Goal: Task Accomplishment & Management: Manage account settings

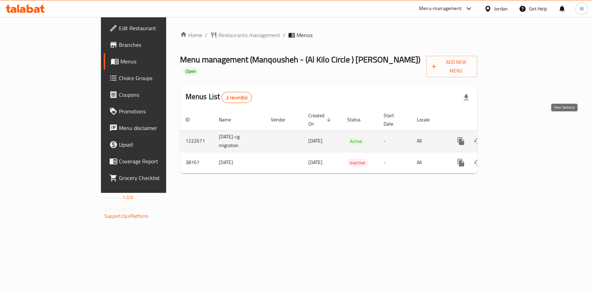
click at [515, 137] on icon "enhanced table" at bounding box center [511, 141] width 8 height 8
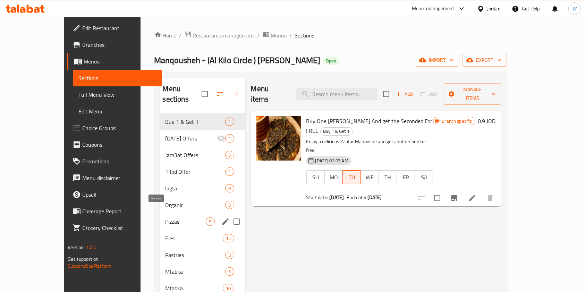
scroll to position [46, 0]
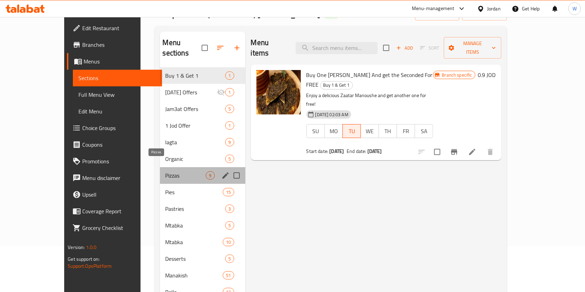
click at [165, 171] on span "Pizzas" at bounding box center [185, 175] width 41 height 8
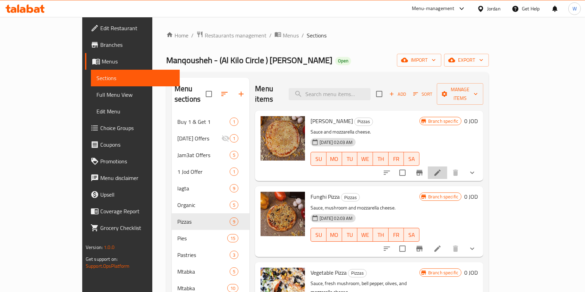
click at [447, 166] on li at bounding box center [437, 172] width 19 height 12
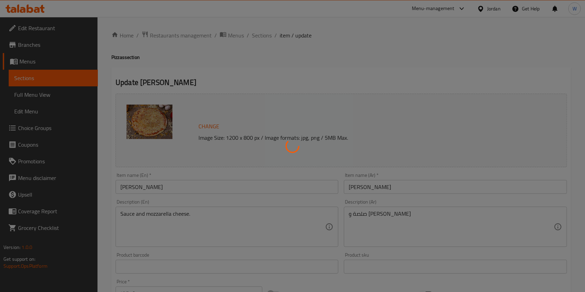
type input "الإضافات:"
type input "0"
type input "1"
type input "الإضافات:"
type input "0"
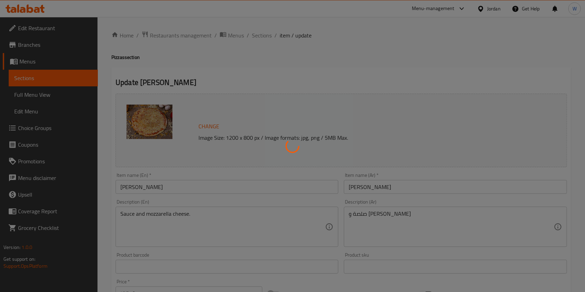
type input "1"
type input "الإضافات:"
type input "0"
type input "1"
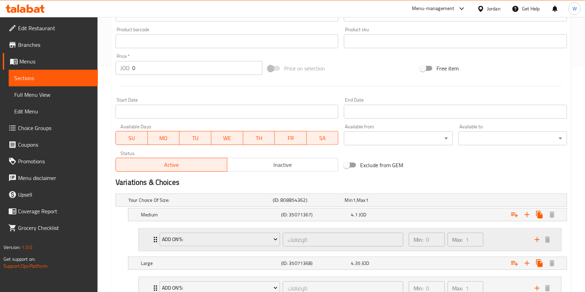
scroll to position [324, 0]
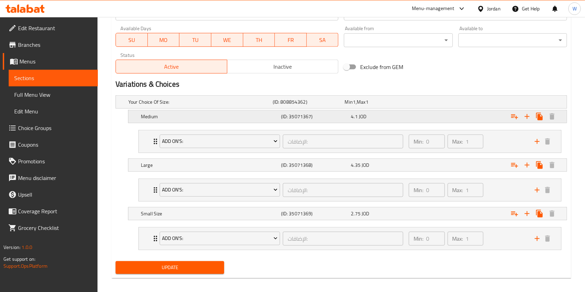
click at [385, 119] on div "4.1 JOD" at bounding box center [384, 116] width 67 height 7
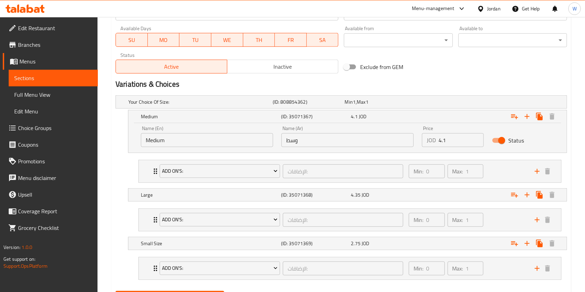
click at [452, 143] on input "4.1" at bounding box center [460, 140] width 45 height 14
type input "4.6"
click at [404, 193] on div "4.35 JOD" at bounding box center [384, 194] width 67 height 7
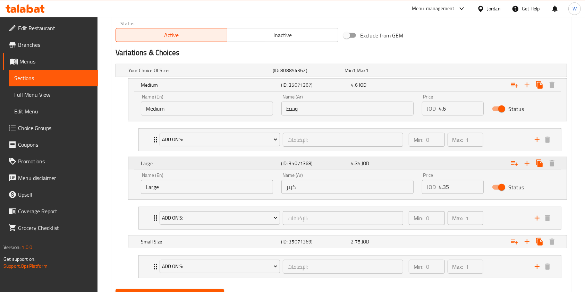
scroll to position [370, 0]
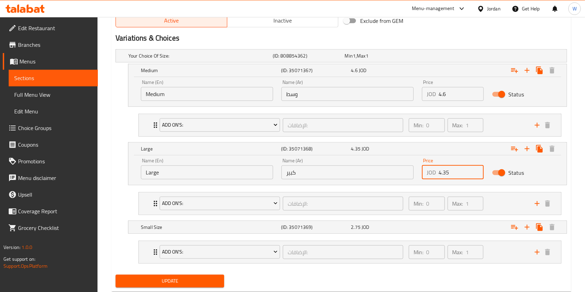
click at [455, 177] on input "4.35" at bounding box center [460, 172] width 45 height 14
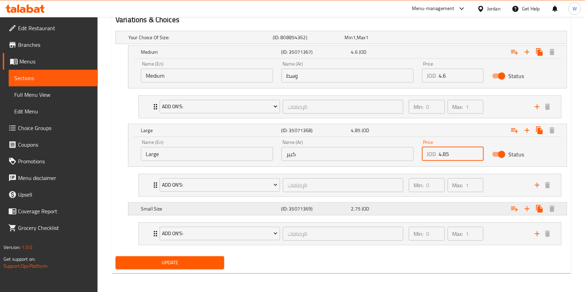
type input "4.85"
click at [422, 211] on div "Expand" at bounding box center [489, 208] width 140 height 15
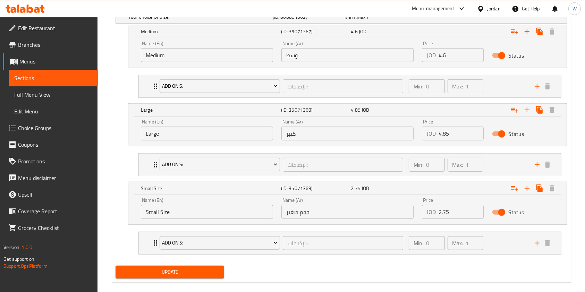
scroll to position [418, 0]
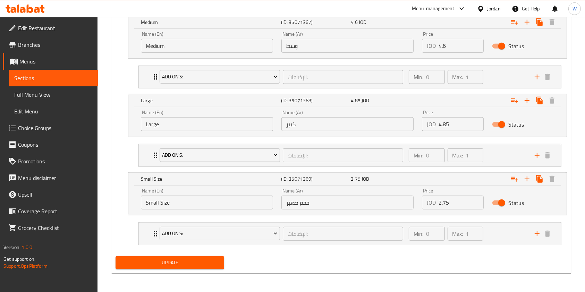
click at [458, 207] on input "2.75" at bounding box center [460, 203] width 45 height 14
type input "2"
type input "3.25"
click at [197, 269] on div "Update" at bounding box center [170, 263] width 114 height 18
click at [196, 269] on div "Update" at bounding box center [170, 263] width 114 height 18
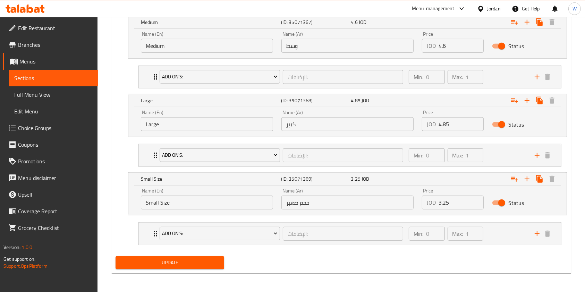
click at [196, 264] on span "Update" at bounding box center [169, 262] width 97 height 9
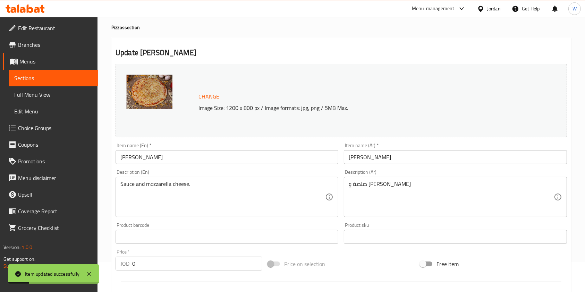
scroll to position [0, 0]
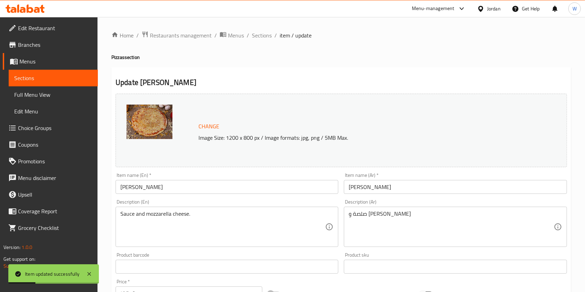
click at [260, 31] on span "Sections" at bounding box center [262, 35] width 20 height 8
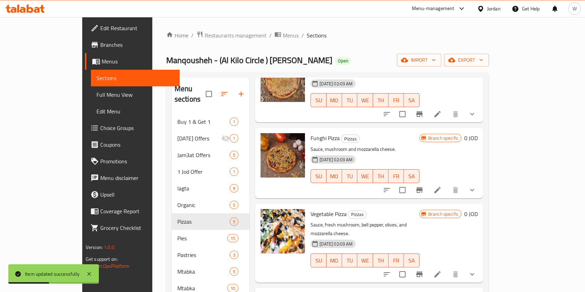
scroll to position [92, 0]
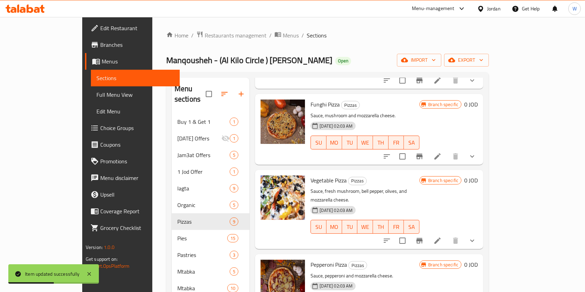
click at [442, 152] on icon at bounding box center [437, 156] width 8 height 8
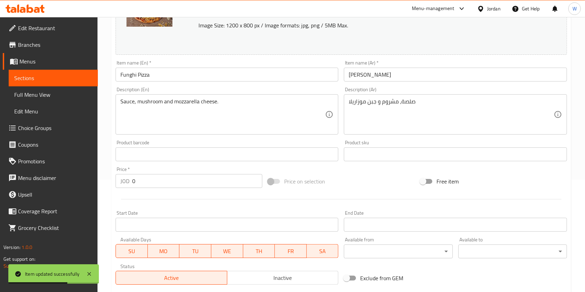
scroll to position [324, 0]
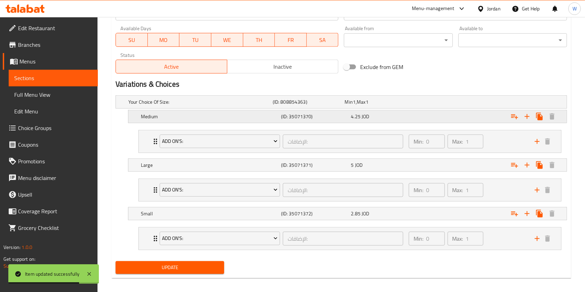
click at [472, 119] on div "Expand" at bounding box center [489, 116] width 140 height 15
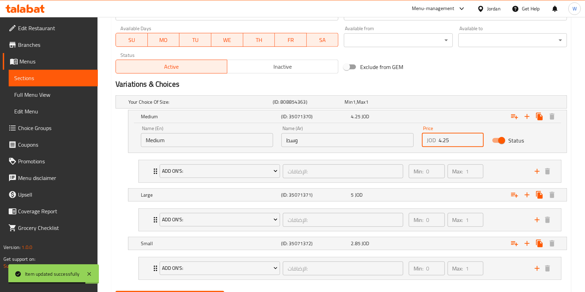
click at [462, 143] on input "4.25" at bounding box center [460, 140] width 45 height 14
type input "4.75"
click at [430, 197] on div "Expand" at bounding box center [489, 194] width 140 height 15
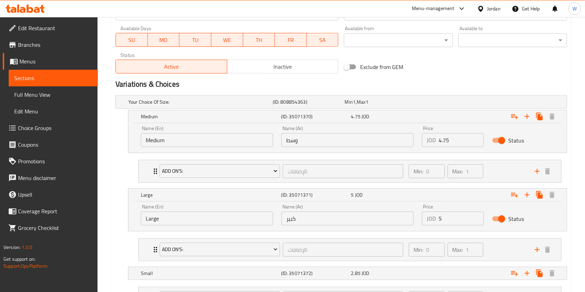
click at [458, 219] on input "5" at bounding box center [460, 219] width 45 height 14
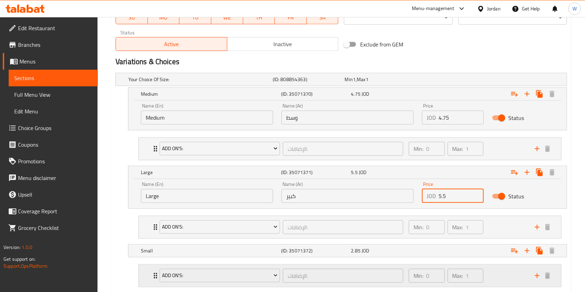
scroll to position [388, 0]
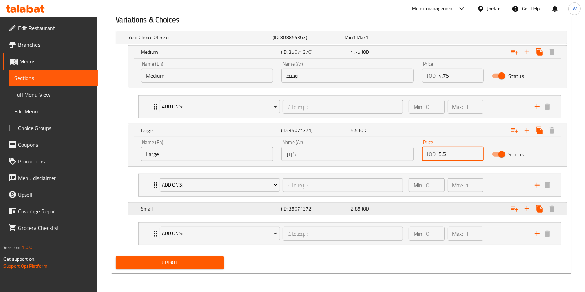
type input "5.5"
click at [423, 211] on div "Expand" at bounding box center [489, 208] width 140 height 15
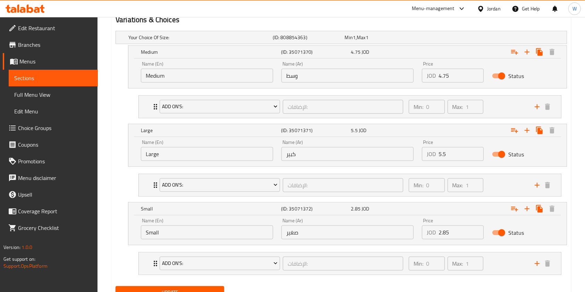
click at [460, 227] on input "2.85" at bounding box center [460, 232] width 45 height 14
type input "2"
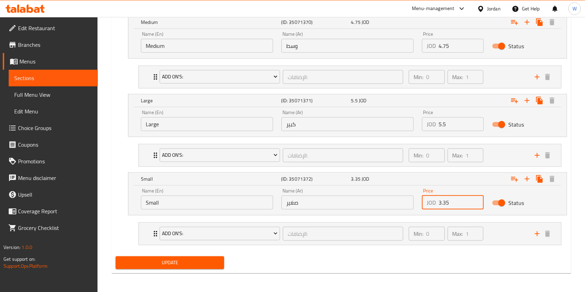
type input "3.35"
click at [202, 257] on button "Update" at bounding box center [170, 262] width 109 height 13
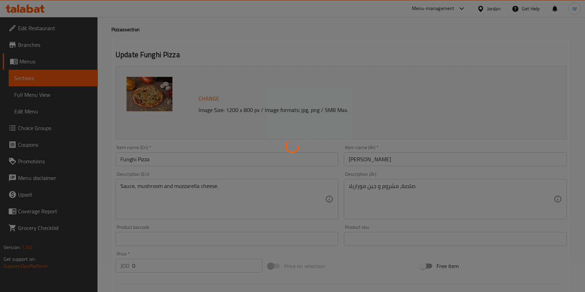
scroll to position [0, 0]
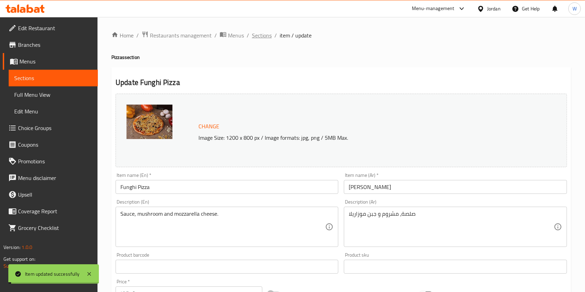
click at [261, 34] on span "Sections" at bounding box center [262, 35] width 20 height 8
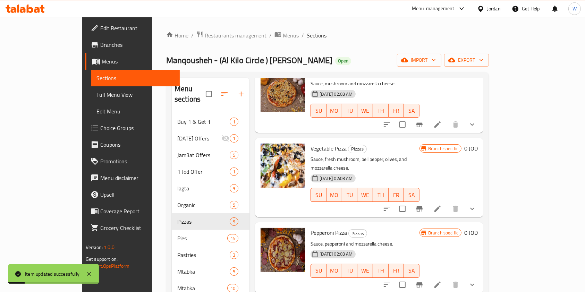
scroll to position [139, 0]
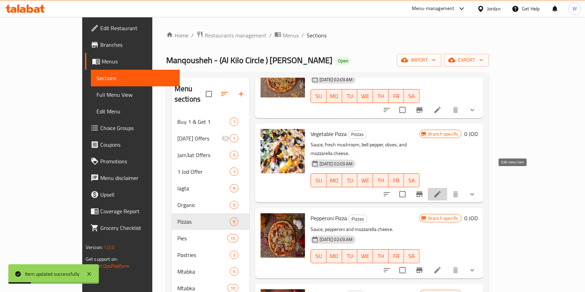
click at [442, 190] on icon at bounding box center [437, 194] width 8 height 8
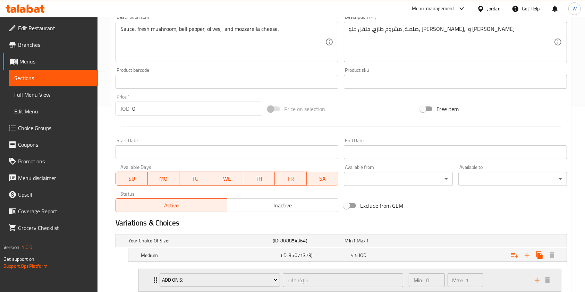
scroll to position [277, 0]
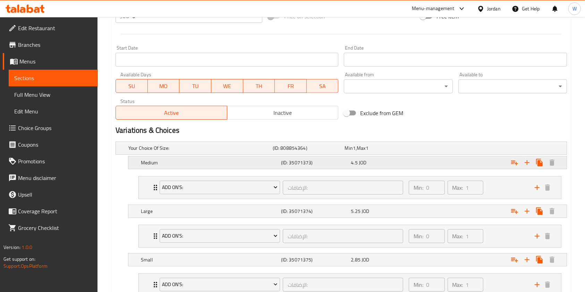
click at [414, 160] on div "4.5 JOD" at bounding box center [384, 162] width 67 height 7
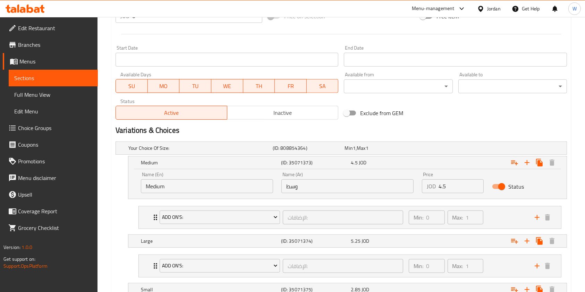
click at [452, 190] on input "4.5" at bounding box center [460, 186] width 45 height 14
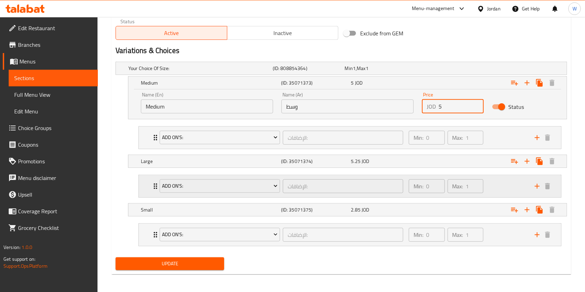
scroll to position [358, 0]
type input "5"
click at [404, 161] on div "5.25 JOD" at bounding box center [384, 160] width 67 height 7
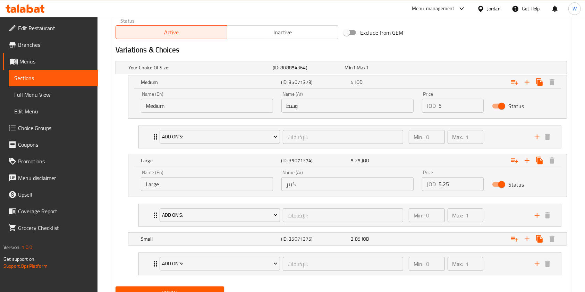
click at [461, 182] on input "5.25" at bounding box center [460, 184] width 45 height 14
type input "5.75"
click at [452, 236] on div "Expand" at bounding box center [489, 238] width 140 height 15
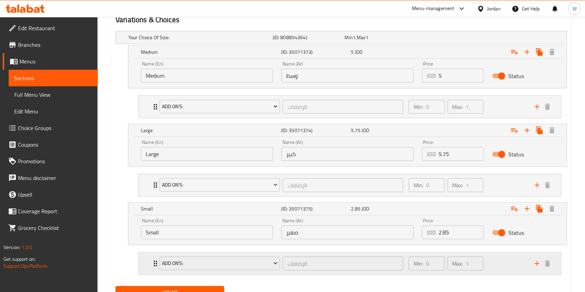
scroll to position [418, 0]
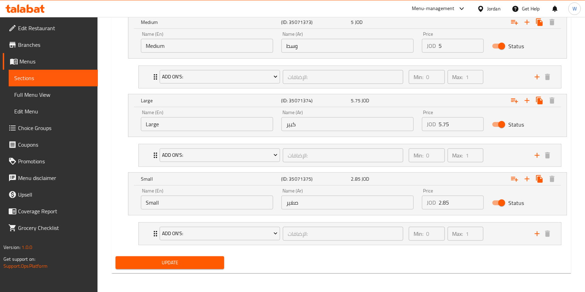
click at [453, 209] on div "Price JOD 2.85 Price" at bounding box center [453, 198] width 70 height 29
drag, startPoint x: 453, startPoint y: 209, endPoint x: 455, endPoint y: 203, distance: 6.4
click at [454, 207] on div "Price JOD 2.85 Price" at bounding box center [453, 198] width 70 height 29
click at [455, 203] on input "2.85" at bounding box center [460, 203] width 45 height 14
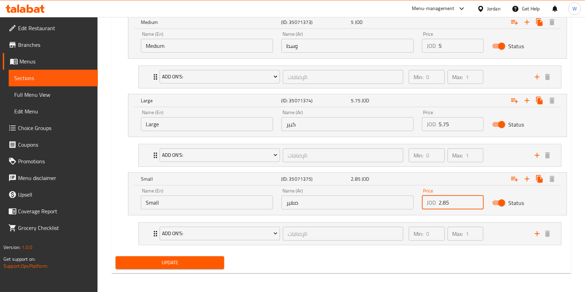
click at [455, 203] on input "2.85" at bounding box center [460, 203] width 45 height 14
type input "3.35"
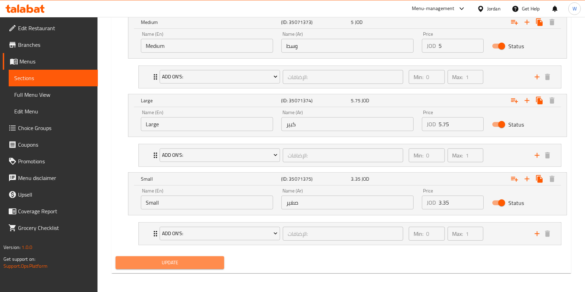
click at [163, 256] on button "Update" at bounding box center [170, 262] width 109 height 13
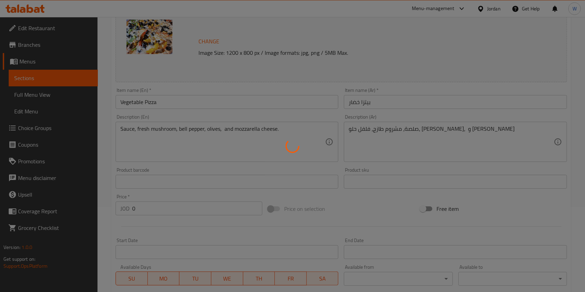
scroll to position [0, 0]
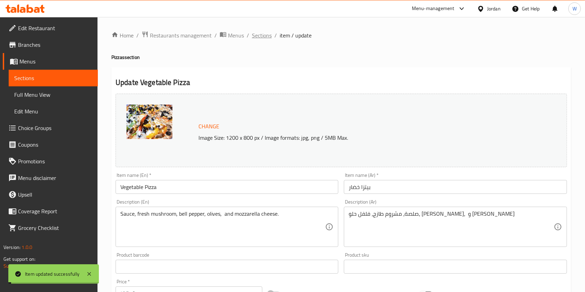
click at [256, 33] on span "Sections" at bounding box center [262, 35] width 20 height 8
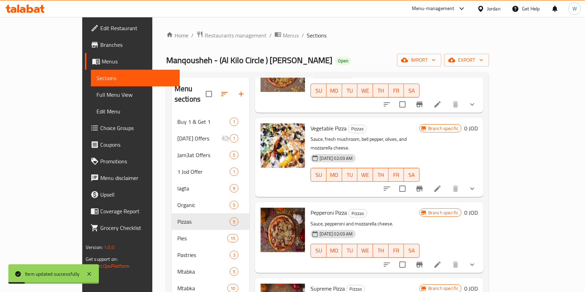
scroll to position [185, 0]
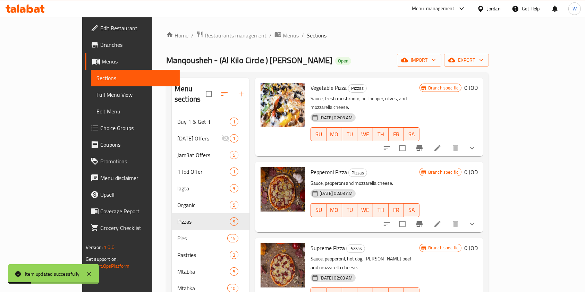
click at [442, 220] on icon at bounding box center [437, 224] width 8 height 8
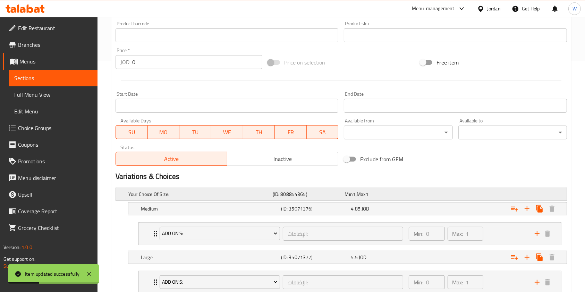
scroll to position [324, 0]
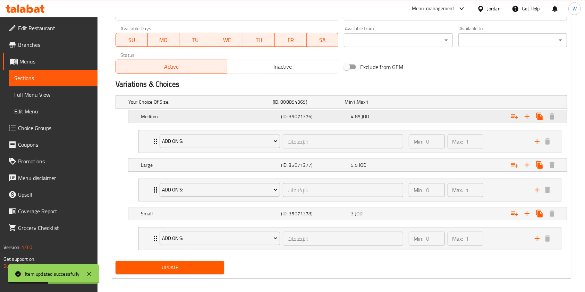
click at [449, 116] on div "Expand" at bounding box center [489, 116] width 140 height 15
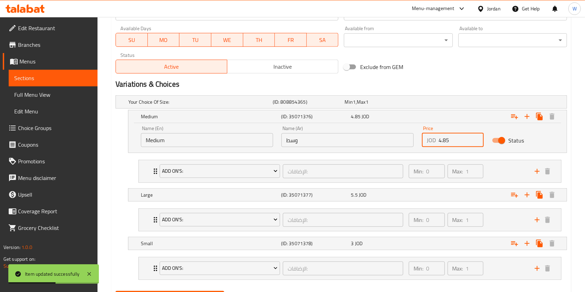
click at [448, 142] on input "4.85" at bounding box center [460, 140] width 45 height 14
type input "4"
type input "5.35"
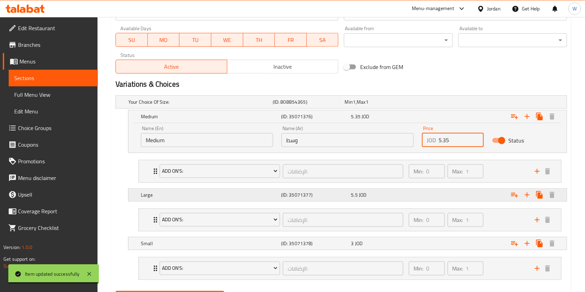
click at [431, 196] on div "Expand" at bounding box center [489, 194] width 140 height 15
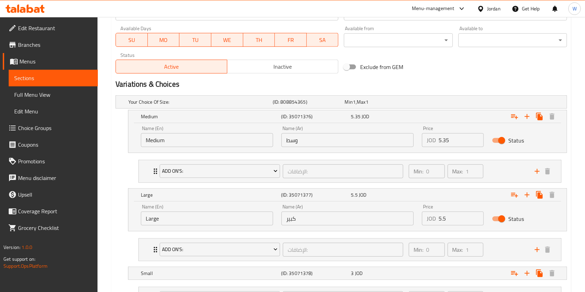
click at [455, 215] on input "5.5" at bounding box center [460, 219] width 45 height 14
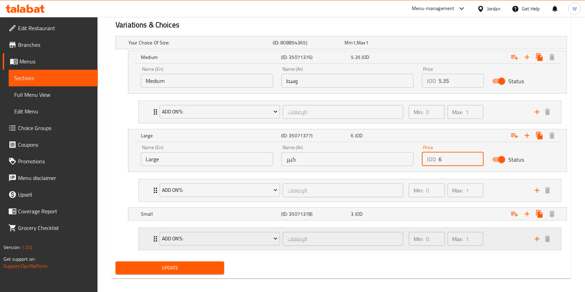
scroll to position [388, 0]
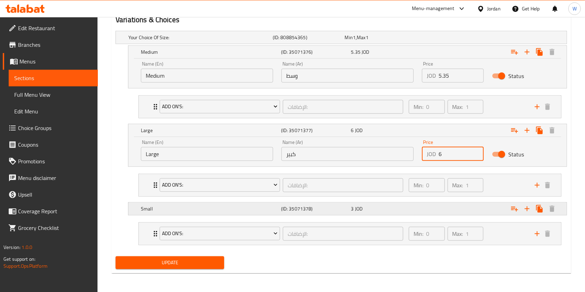
type input "6"
click at [402, 205] on div "3 JOD" at bounding box center [384, 208] width 67 height 7
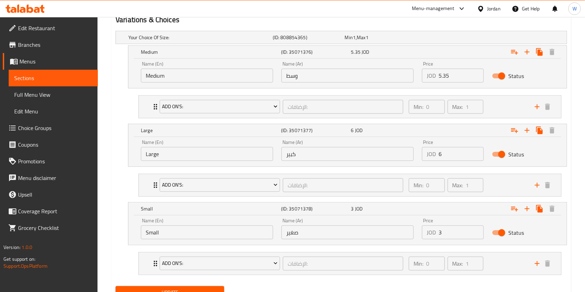
click at [446, 229] on input "3" at bounding box center [460, 232] width 45 height 14
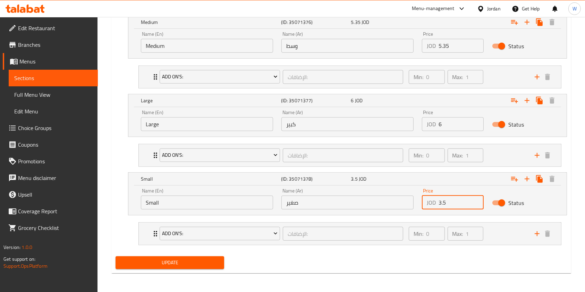
type input "3.5"
click at [129, 262] on span "Update" at bounding box center [169, 262] width 97 height 9
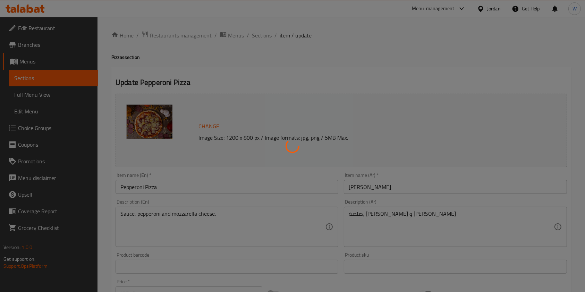
scroll to position [0, 0]
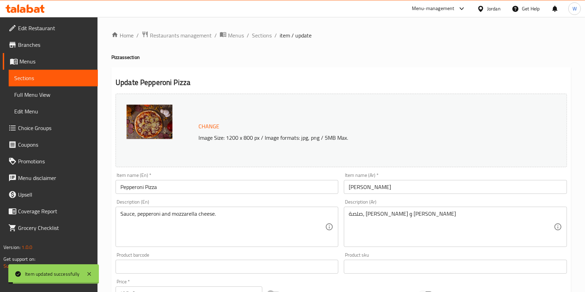
click at [272, 33] on ol "Home / Restaurants management / Menus / Sections / item / update" at bounding box center [341, 35] width 460 height 9
click at [269, 34] on span "Sections" at bounding box center [262, 35] width 20 height 8
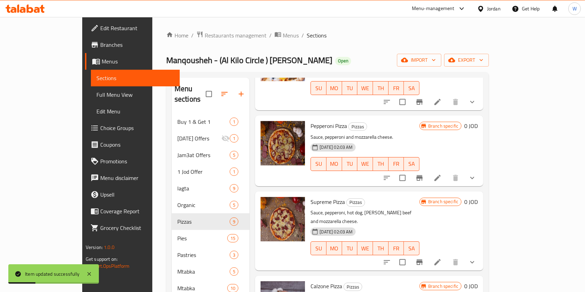
scroll to position [324, 0]
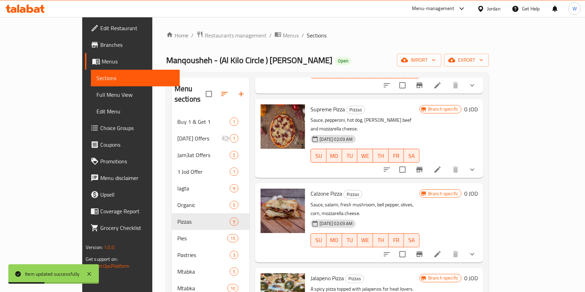
click at [483, 152] on div "Menu items Add Sort Manage items Margherita Pizza Pizzas Sauce and mozzarella c…" at bounding box center [366, 224] width 234 height 292
click at [442, 165] on icon at bounding box center [437, 169] width 8 height 8
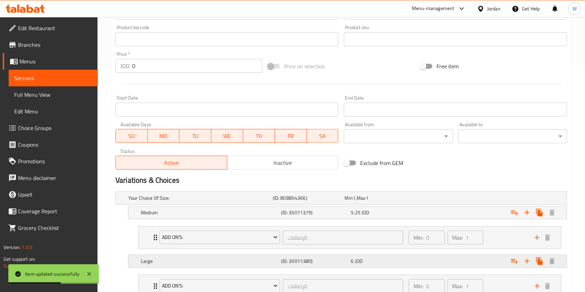
scroll to position [277, 0]
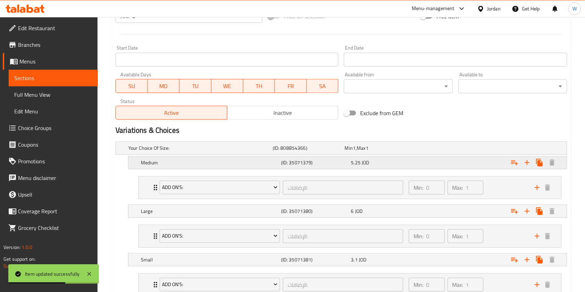
click at [408, 169] on div "Medium (ID: 35071379) 5.25 JOD" at bounding box center [349, 162] width 420 height 15
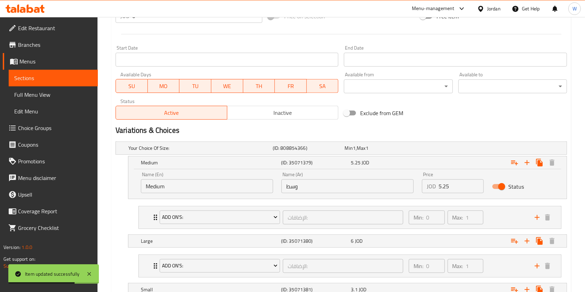
click at [447, 186] on input "5.25" at bounding box center [460, 186] width 45 height 14
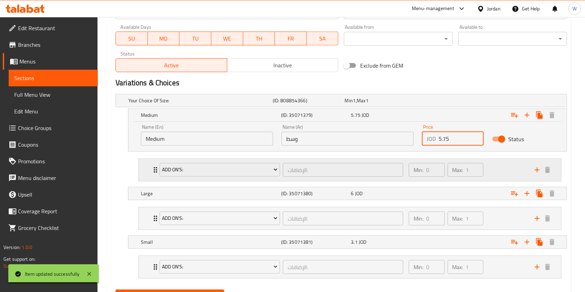
scroll to position [358, 0]
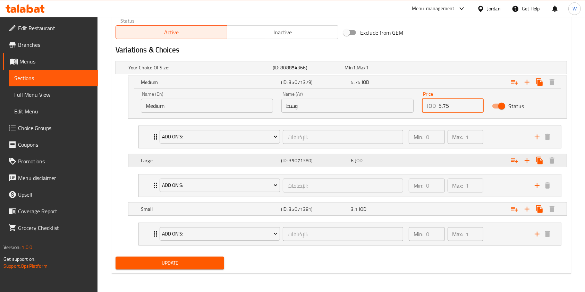
type input "5.75"
click at [378, 157] on div "6 JOD" at bounding box center [384, 160] width 67 height 7
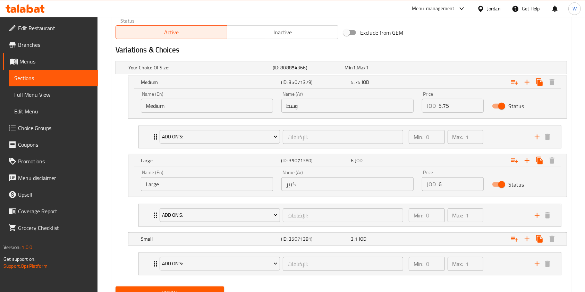
click at [455, 185] on input "6" at bounding box center [460, 184] width 45 height 14
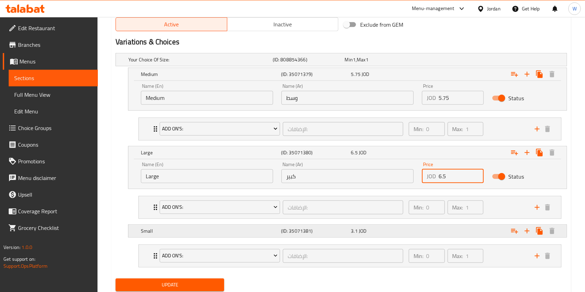
scroll to position [388, 0]
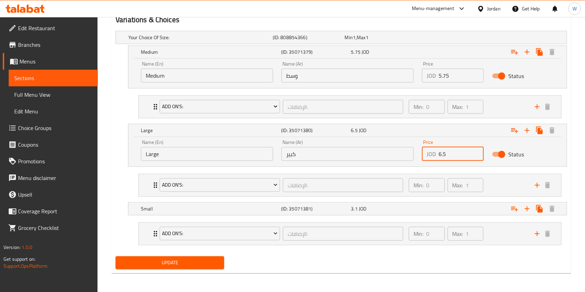
type input "6.5"
click at [412, 199] on nav "Add On's: الإضافات: ​ Min: 0 ​ Max: 1 ​ Brown Bread (ID: 35069298) 0.2 JOD Name…" at bounding box center [341, 185] width 451 height 34
click at [430, 212] on div "Expand" at bounding box center [489, 208] width 140 height 15
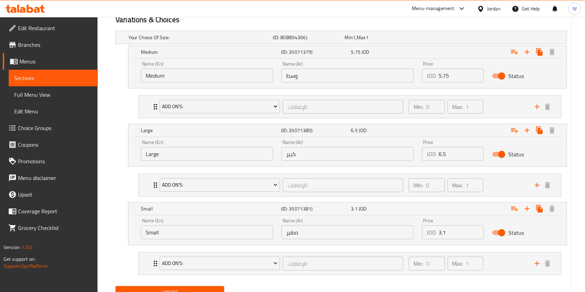
drag, startPoint x: 451, startPoint y: 233, endPoint x: 450, endPoint y: 228, distance: 5.9
click at [449, 229] on input "3.1" at bounding box center [460, 232] width 45 height 14
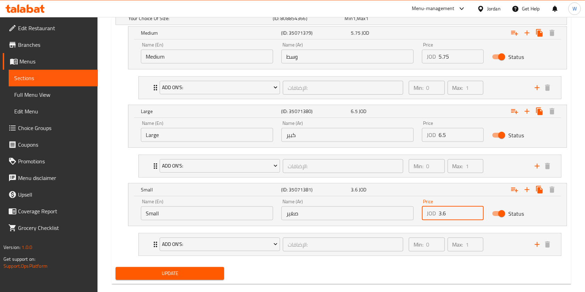
scroll to position [418, 0]
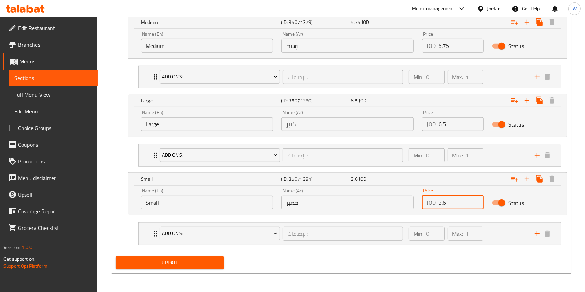
type input "3.6"
click at [180, 254] on div "Update" at bounding box center [170, 263] width 114 height 18
click at [185, 258] on span "Update" at bounding box center [169, 262] width 97 height 9
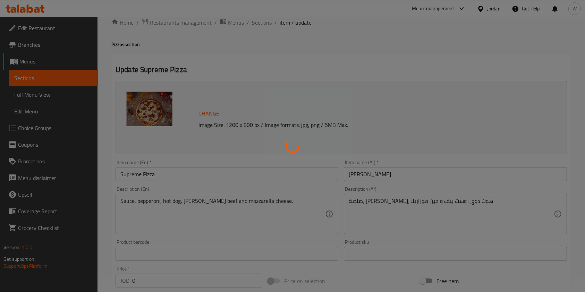
scroll to position [0, 0]
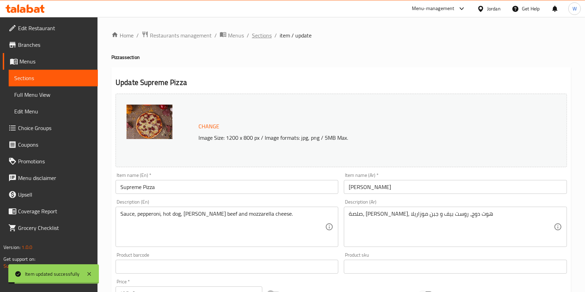
click at [261, 35] on span "Sections" at bounding box center [262, 35] width 20 height 8
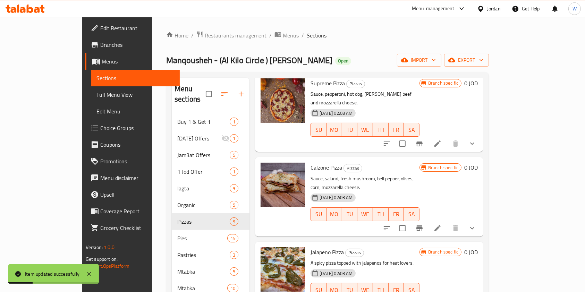
scroll to position [370, 0]
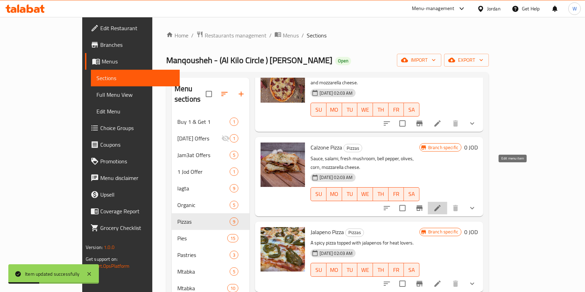
click at [442, 204] on icon at bounding box center [437, 208] width 8 height 8
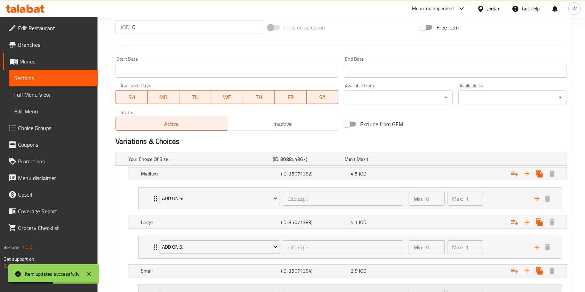
scroll to position [328, 0]
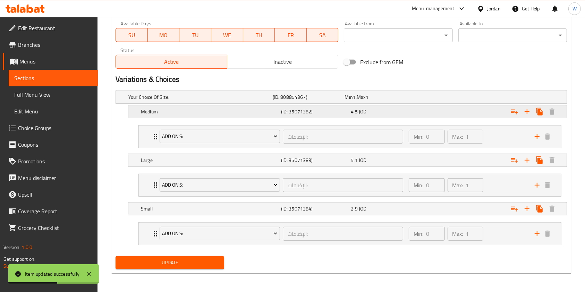
click at [397, 116] on div "Medium (ID: 35071382) 4.5 JOD" at bounding box center [349, 111] width 420 height 15
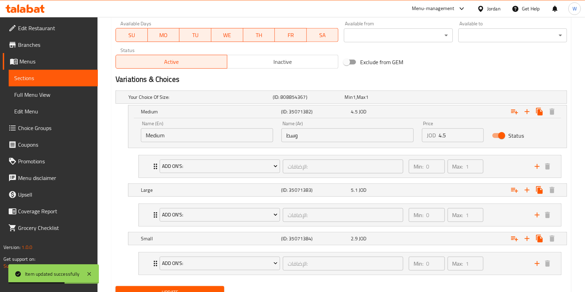
click at [452, 135] on input "4.5" at bounding box center [460, 135] width 45 height 14
type input "4"
type input "5"
drag, startPoint x: 399, startPoint y: 195, endPoint x: 403, endPoint y: 197, distance: 4.1
click at [399, 195] on div "Large (ID: 35071383) 5.1 JOD" at bounding box center [349, 189] width 420 height 15
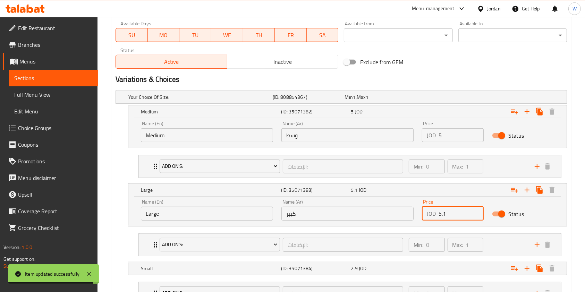
click at [450, 211] on input "5.1" at bounding box center [460, 214] width 45 height 14
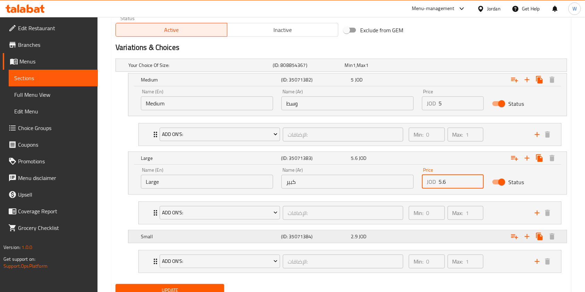
scroll to position [375, 0]
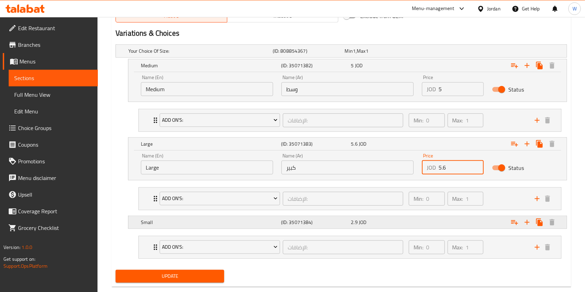
type input "5.6"
click at [413, 217] on div "2.9 JOD" at bounding box center [384, 222] width 70 height 10
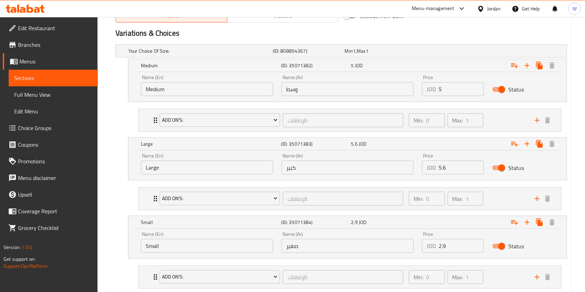
click at [452, 243] on input "2.9" at bounding box center [460, 246] width 45 height 14
type input "2"
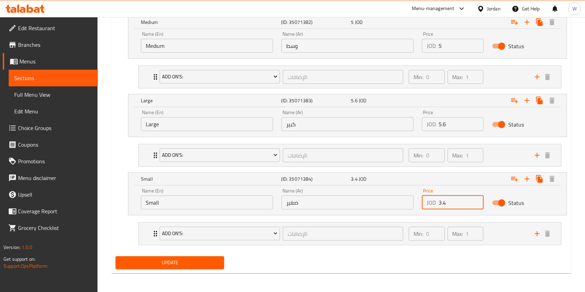
type input "3.4"
click at [209, 269] on div "Update" at bounding box center [170, 263] width 114 height 18
click at [210, 262] on span "Update" at bounding box center [169, 262] width 97 height 9
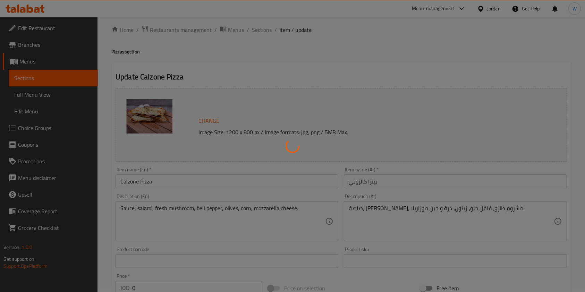
scroll to position [0, 0]
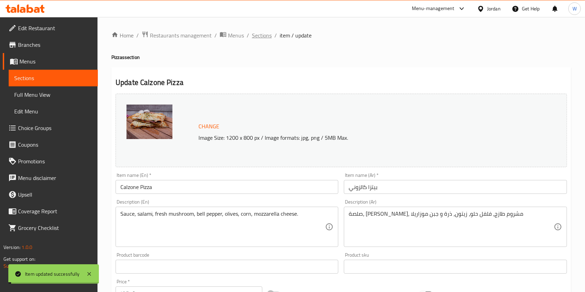
click at [258, 34] on span "Sections" at bounding box center [262, 35] width 20 height 8
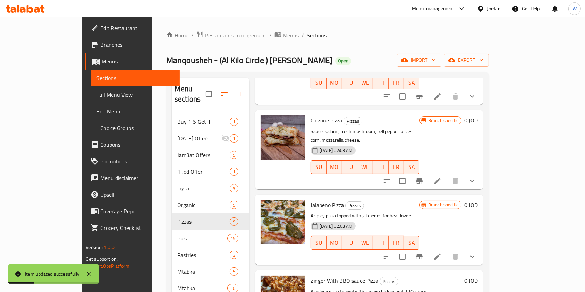
scroll to position [46, 0]
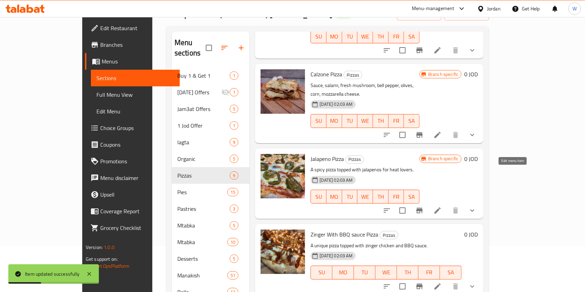
click at [441, 207] on icon at bounding box center [437, 210] width 6 height 6
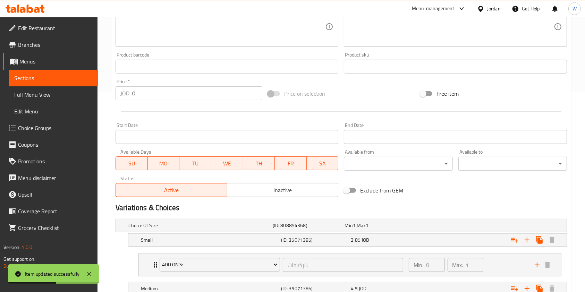
scroll to position [277, 0]
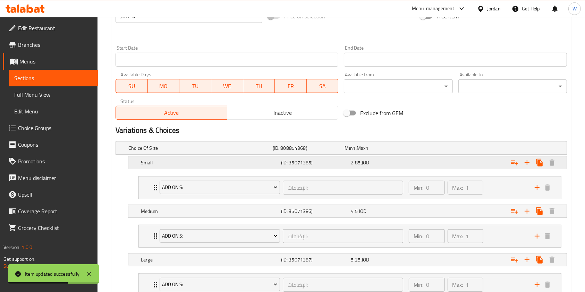
click at [436, 162] on div "Expand" at bounding box center [489, 162] width 140 height 15
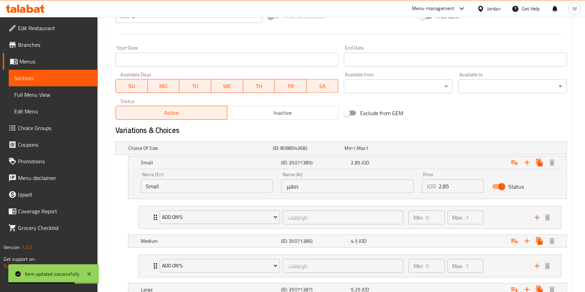
click at [454, 187] on input "2.85" at bounding box center [460, 186] width 45 height 14
type input "2"
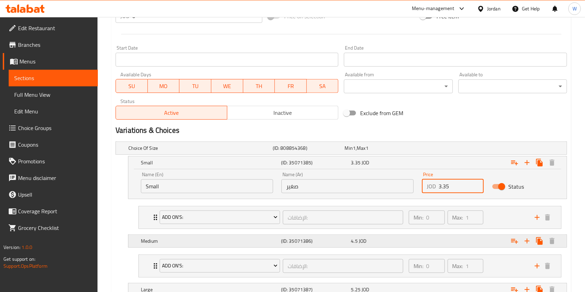
type input "3.35"
click at [411, 236] on div "4.5 JOD" at bounding box center [384, 241] width 70 height 10
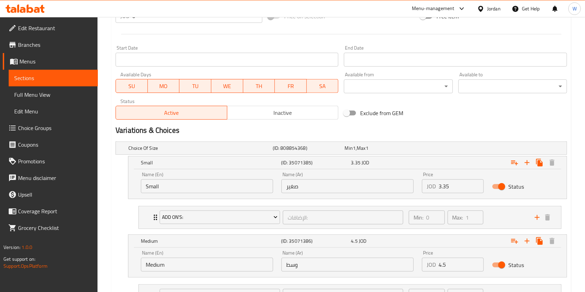
click at [455, 267] on input "4.5" at bounding box center [460, 265] width 45 height 14
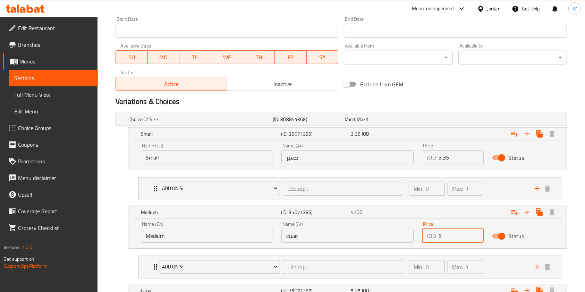
scroll to position [370, 0]
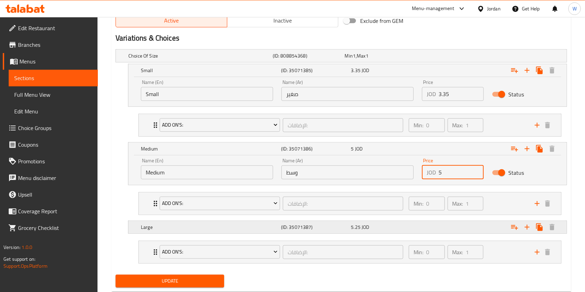
type input "5"
click at [414, 225] on div "5.25 JOD" at bounding box center [384, 227] width 67 height 7
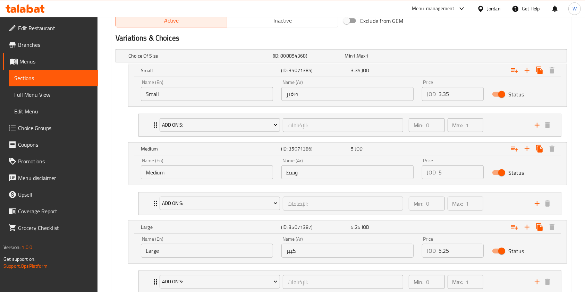
click at [452, 251] on input "5.25" at bounding box center [460, 251] width 45 height 14
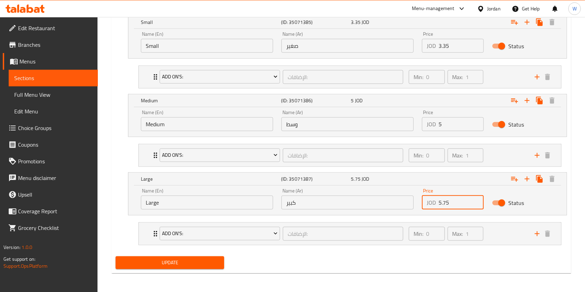
type input "5.75"
click at [197, 262] on span "Update" at bounding box center [169, 262] width 97 height 9
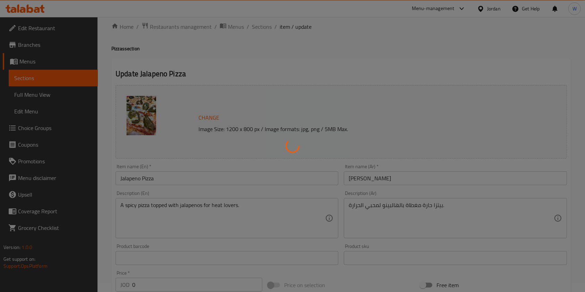
scroll to position [0, 0]
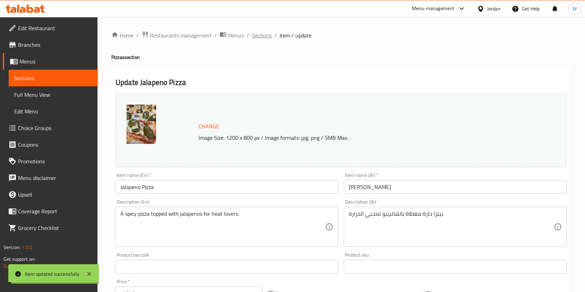
click at [258, 34] on span "Sections" at bounding box center [262, 35] width 20 height 8
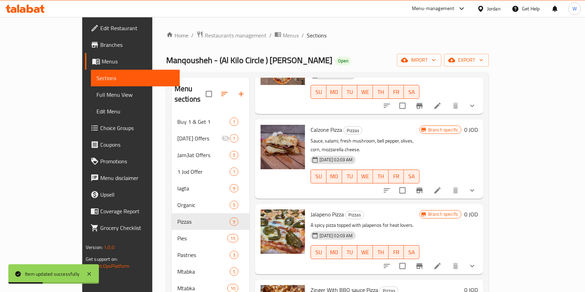
scroll to position [397, 0]
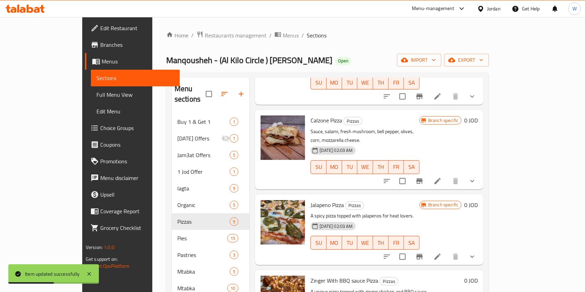
click at [447, 250] on li at bounding box center [437, 256] width 19 height 12
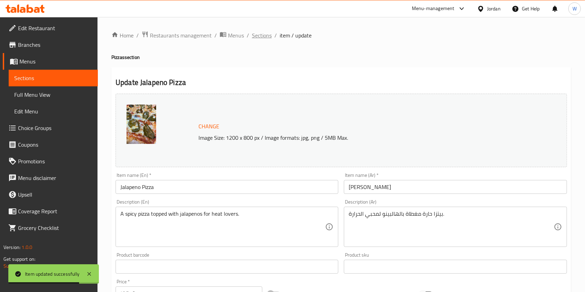
drag, startPoint x: 266, startPoint y: 35, endPoint x: 274, endPoint y: 49, distance: 15.1
click at [266, 35] on span "Sections" at bounding box center [262, 35] width 20 height 8
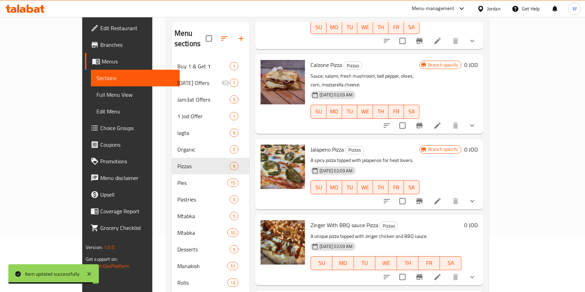
scroll to position [97, 0]
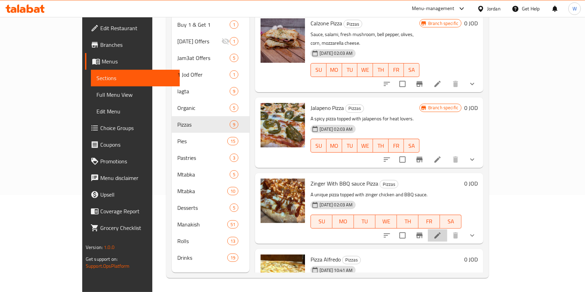
click at [447, 229] on li at bounding box center [437, 235] width 19 height 12
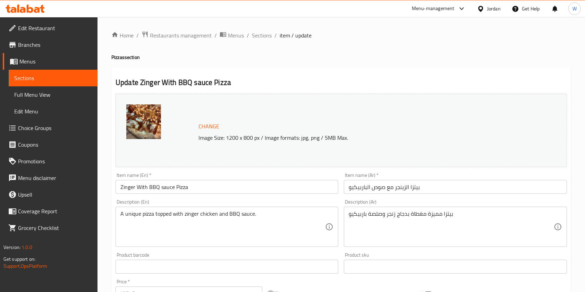
scroll to position [277, 0]
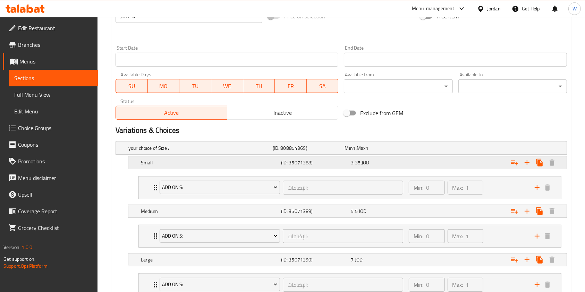
click at [396, 164] on div "3.35 JOD" at bounding box center [384, 162] width 67 height 7
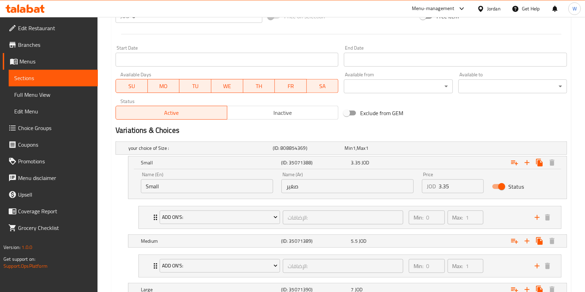
drag, startPoint x: 452, startPoint y: 190, endPoint x: 453, endPoint y: 179, distance: 10.5
click at [452, 188] on input "3.35" at bounding box center [460, 186] width 45 height 14
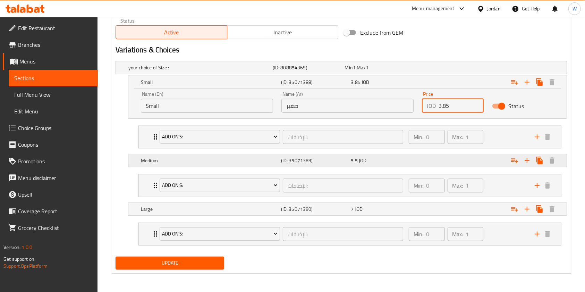
type input "3.85"
click at [354, 159] on span "5.5" at bounding box center [354, 160] width 7 height 9
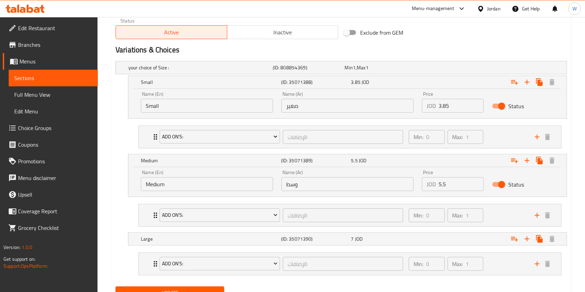
click at [468, 185] on input "5.5" at bounding box center [460, 184] width 45 height 14
type input "5"
type input "6"
click at [381, 234] on div "7 JOD" at bounding box center [384, 239] width 70 height 10
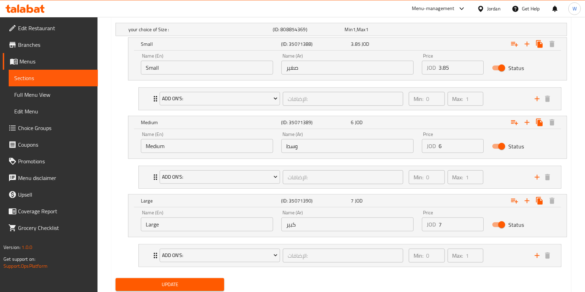
scroll to position [418, 0]
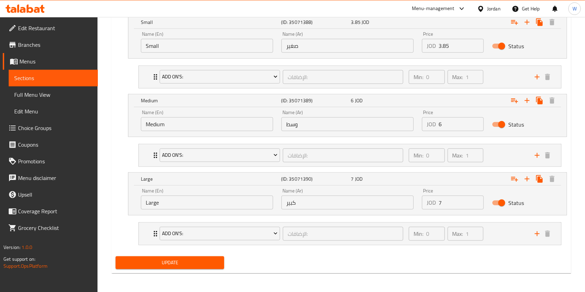
click at [450, 200] on input "7" at bounding box center [460, 203] width 45 height 14
type input "7.5"
drag, startPoint x: 206, startPoint y: 279, endPoint x: 200, endPoint y: 266, distance: 14.1
click at [200, 266] on button "Update" at bounding box center [170, 262] width 109 height 13
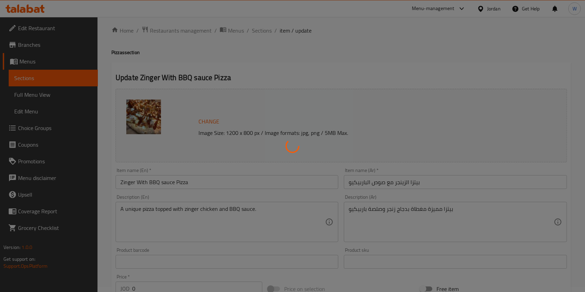
scroll to position [0, 0]
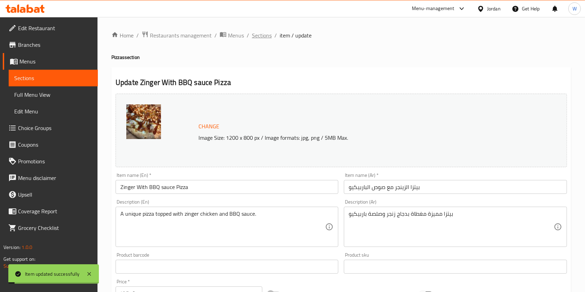
click at [269, 32] on span "Sections" at bounding box center [262, 35] width 20 height 8
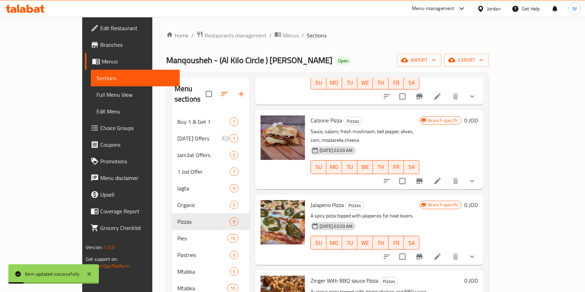
scroll to position [97, 0]
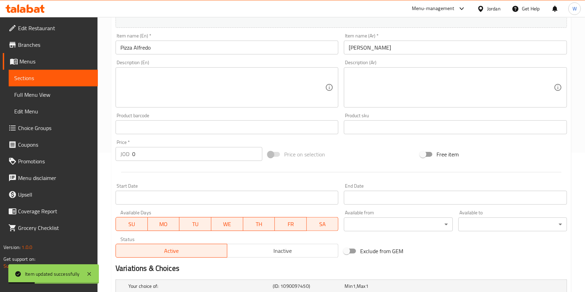
scroll to position [244, 0]
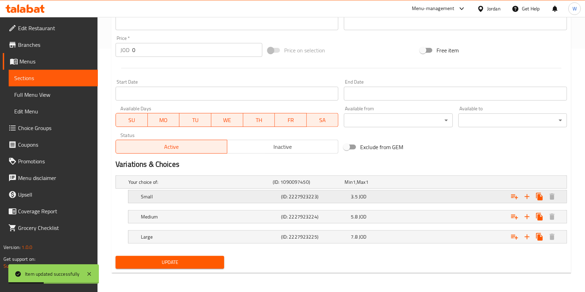
click at [366, 195] on span "JOD" at bounding box center [363, 196] width 8 height 9
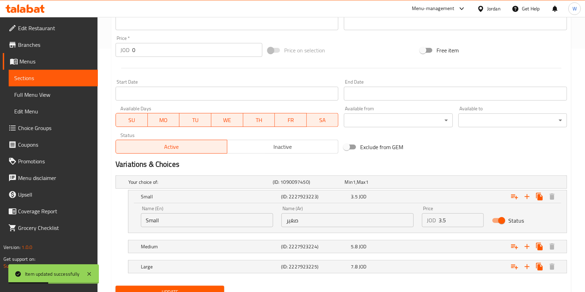
click at [450, 223] on input "3.5" at bounding box center [460, 220] width 45 height 14
type input "4"
click at [344, 254] on div "Your choice of: (ID: 1090097450) Min 1 , Max 1 Name (En) Your choice of: Name (…" at bounding box center [341, 228] width 457 height 110
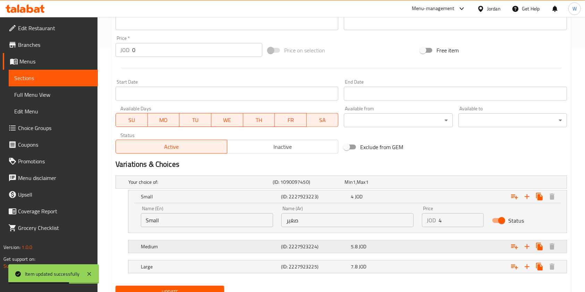
click at [346, 250] on div "(ID: 2227923224)" at bounding box center [315, 247] width 70 height 10
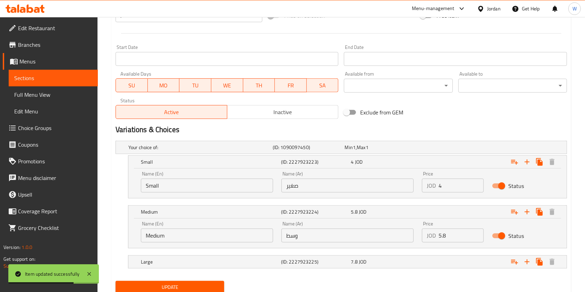
scroll to position [303, 0]
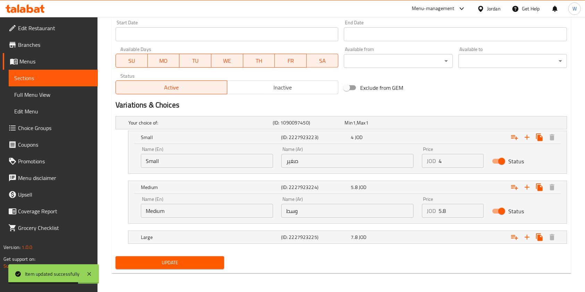
click at [451, 213] on input "5.8" at bounding box center [460, 211] width 45 height 14
type input "5"
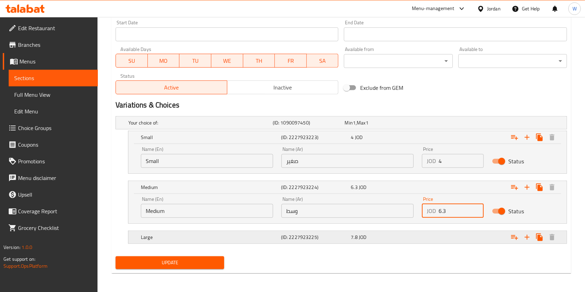
type input "6.3"
click at [388, 230] on div "Large (ID: 2227923225) 7.8 JOD" at bounding box center [349, 237] width 420 height 15
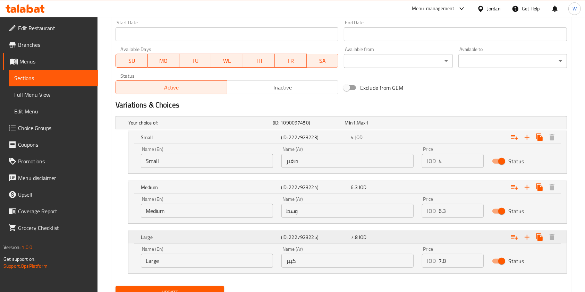
click at [393, 238] on div "7.8 JOD" at bounding box center [384, 237] width 67 height 7
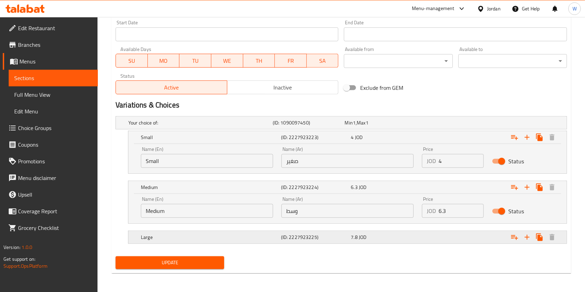
click at [395, 240] on div "7.8 JOD" at bounding box center [384, 237] width 70 height 10
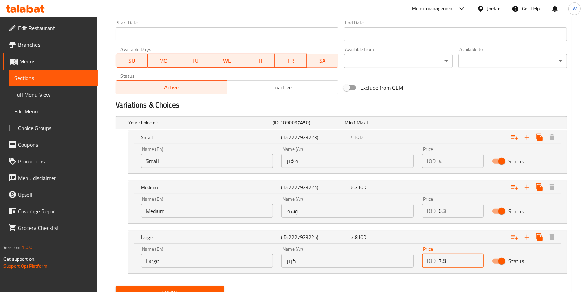
click at [446, 259] on input "7.8" at bounding box center [460, 261] width 45 height 14
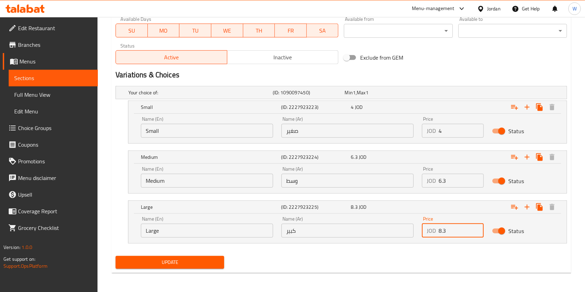
type input "8.3"
click at [136, 249] on nav at bounding box center [341, 248] width 451 height 6
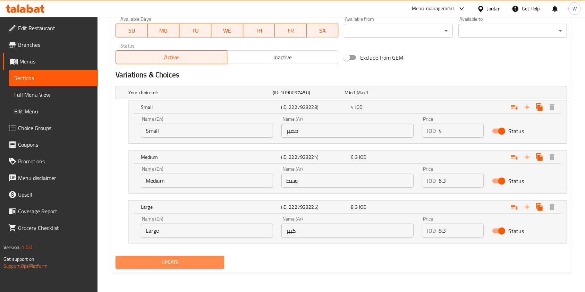
click at [141, 258] on span "Update" at bounding box center [169, 262] width 97 height 9
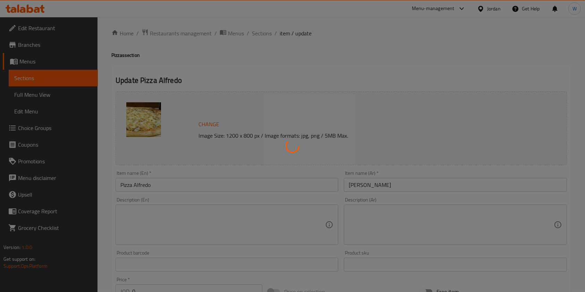
scroll to position [0, 0]
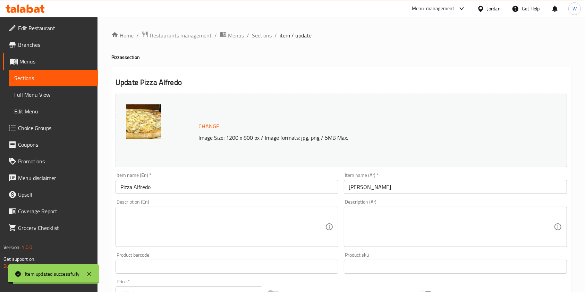
click at [196, 36] on span "Restaurants management" at bounding box center [181, 35] width 62 height 8
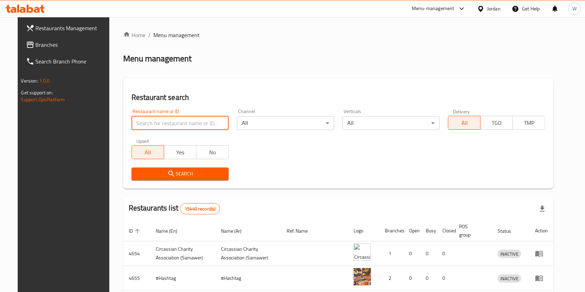
click at [172, 121] on input "search" at bounding box center [179, 123] width 97 height 14
click button "Search" at bounding box center [179, 174] width 97 height 13
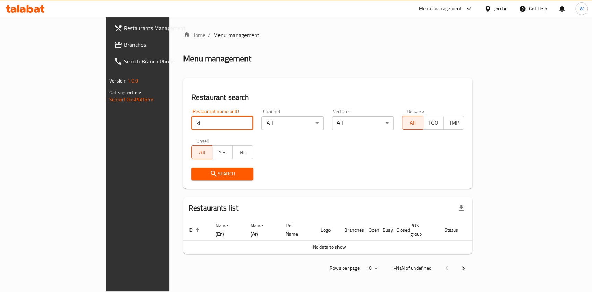
type input "k"
click at [191, 126] on input "search" at bounding box center [222, 123] width 62 height 14
type input "kilo"
click button "Search" at bounding box center [222, 174] width 62 height 13
click at [244, 73] on div "Home / Menu management Menu management Restaurant search Restaurant name or ID …" at bounding box center [327, 154] width 289 height 247
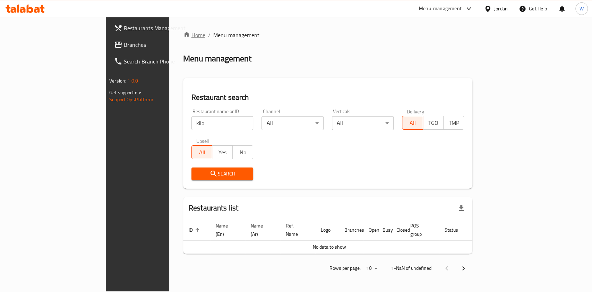
click at [169, 29] on div "Home / Menu management Menu management Restaurant search Restaurant name or ID …" at bounding box center [327, 154] width 317 height 274
click at [183, 35] on link "Home" at bounding box center [194, 35] width 22 height 8
